Goal: Transaction & Acquisition: Book appointment/travel/reservation

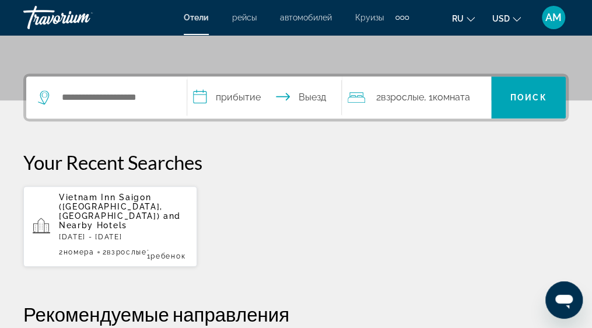
scroll to position [233, 0]
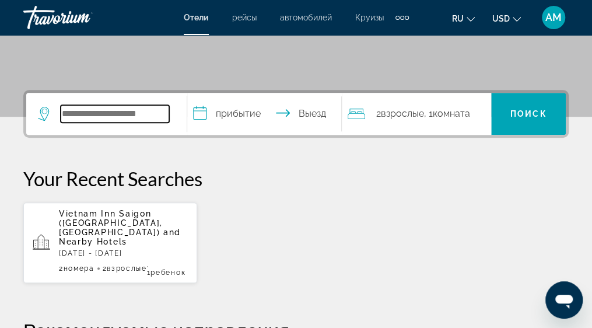
click at [61, 109] on input "Search widget" at bounding box center [115, 113] width 108 height 17
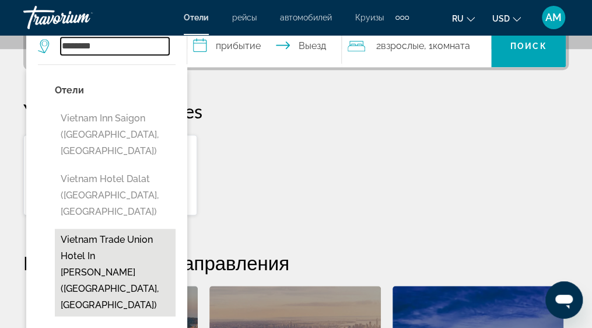
scroll to position [359, 0]
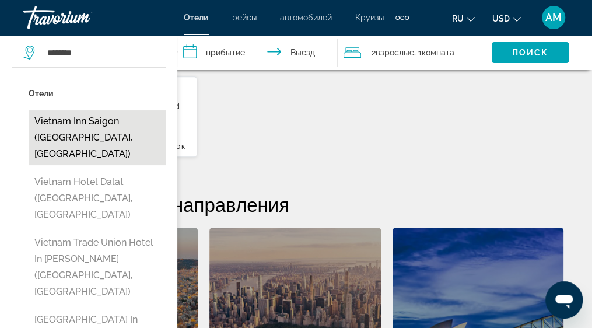
click at [76, 132] on button "Vietnam Inn Saigon ([GEOGRAPHIC_DATA], [GEOGRAPHIC_DATA])" at bounding box center [97, 137] width 137 height 55
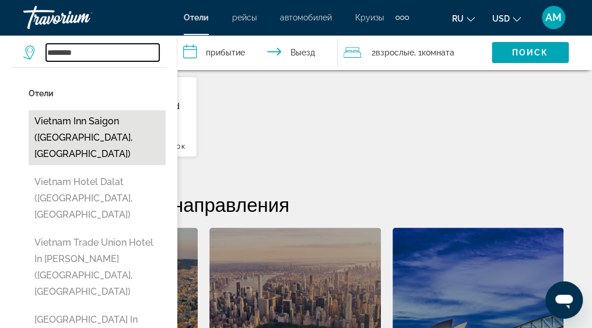
type input "**********"
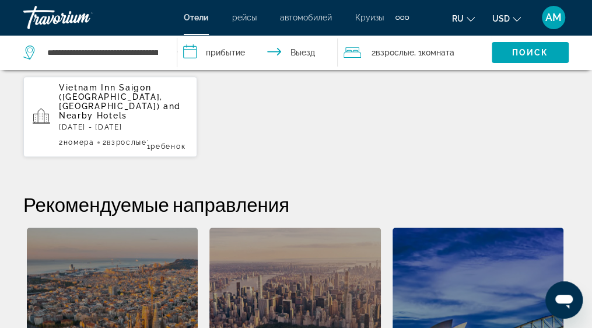
click at [212, 51] on input "**********" at bounding box center [259, 54] width 164 height 38
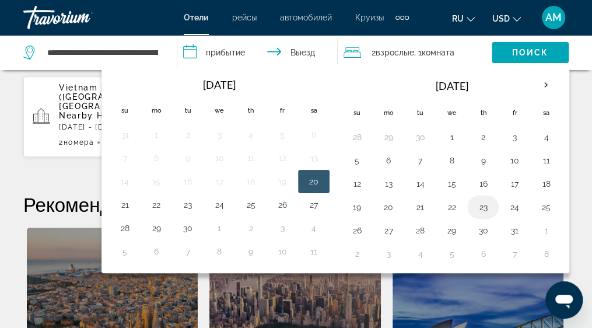
click at [482, 204] on button "23" at bounding box center [482, 207] width 19 height 16
click at [307, 48] on input "**********" at bounding box center [259, 54] width 164 height 38
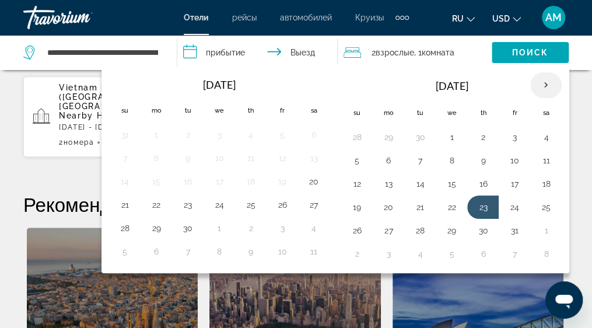
click at [536, 85] on th "Next month" at bounding box center [545, 85] width 31 height 26
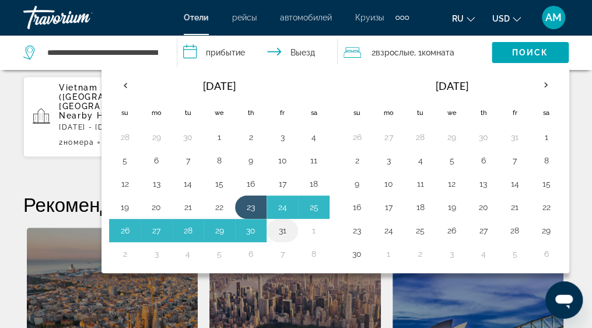
click at [282, 224] on button "31" at bounding box center [282, 230] width 19 height 16
type input "**********"
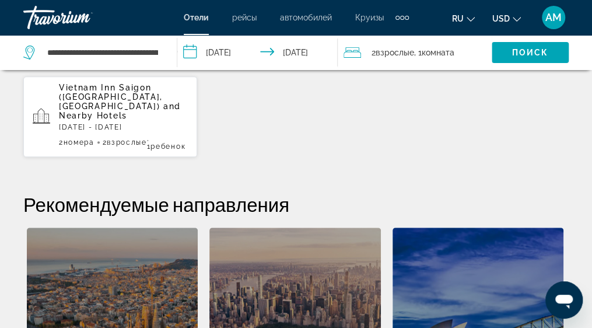
click at [351, 51] on icon "Travelers: 2 adults, 0 children" at bounding box center [351, 52] width 17 height 14
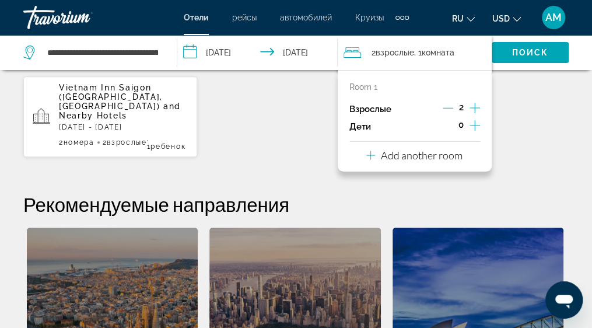
click at [472, 124] on icon "Increment children" at bounding box center [474, 125] width 10 height 14
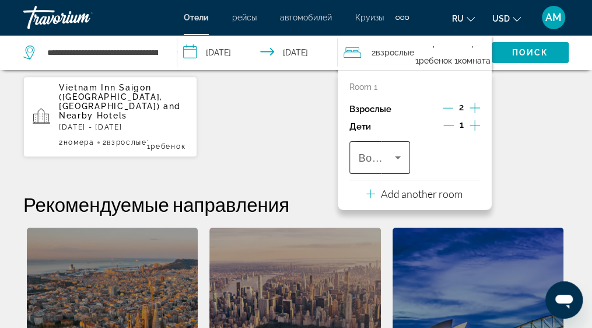
click at [400, 157] on icon "Travelers: 2 adults, 1 child" at bounding box center [398, 157] width 14 height 14
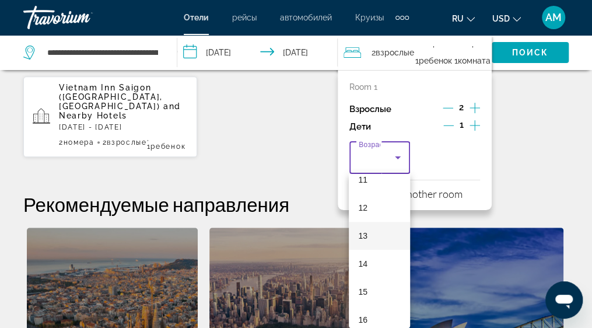
scroll to position [359, 0]
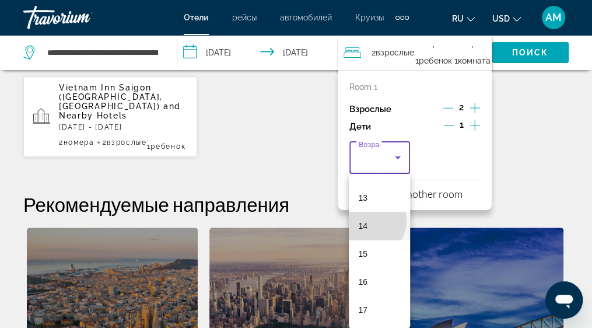
click at [368, 220] on mat-option "14" at bounding box center [379, 226] width 61 height 28
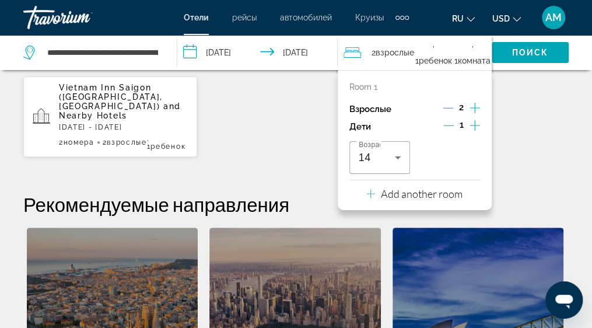
click at [429, 192] on p "Add another room" at bounding box center [422, 193] width 82 height 13
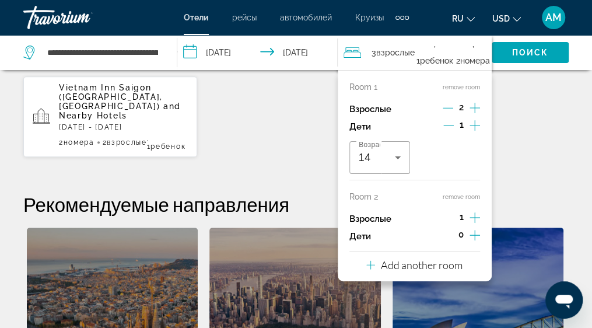
click at [450, 106] on icon "Decrement adults" at bounding box center [448, 108] width 10 height 10
click at [508, 54] on span "Search widget" at bounding box center [530, 52] width 77 height 28
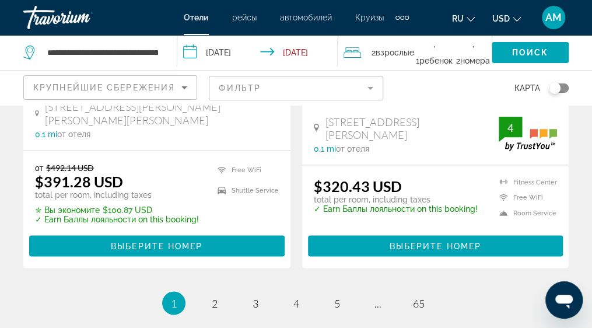
scroll to position [2565, 0]
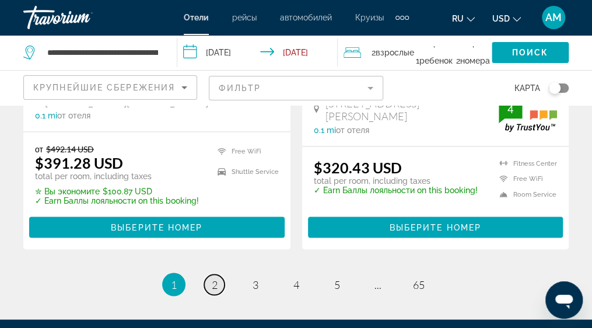
click at [212, 278] on span "2" at bounding box center [215, 284] width 6 height 13
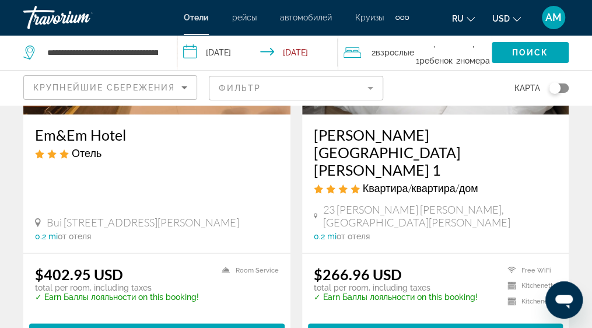
scroll to position [2449, 0]
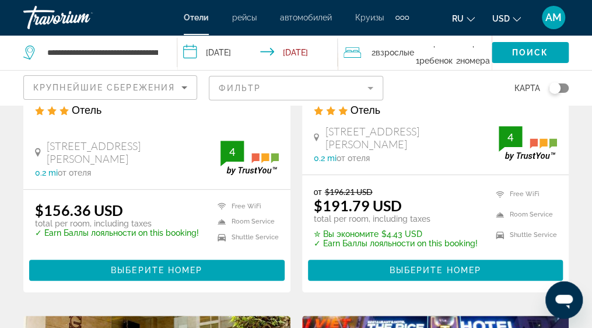
scroll to position [2041, 0]
